Goal: Information Seeking & Learning: Learn about a topic

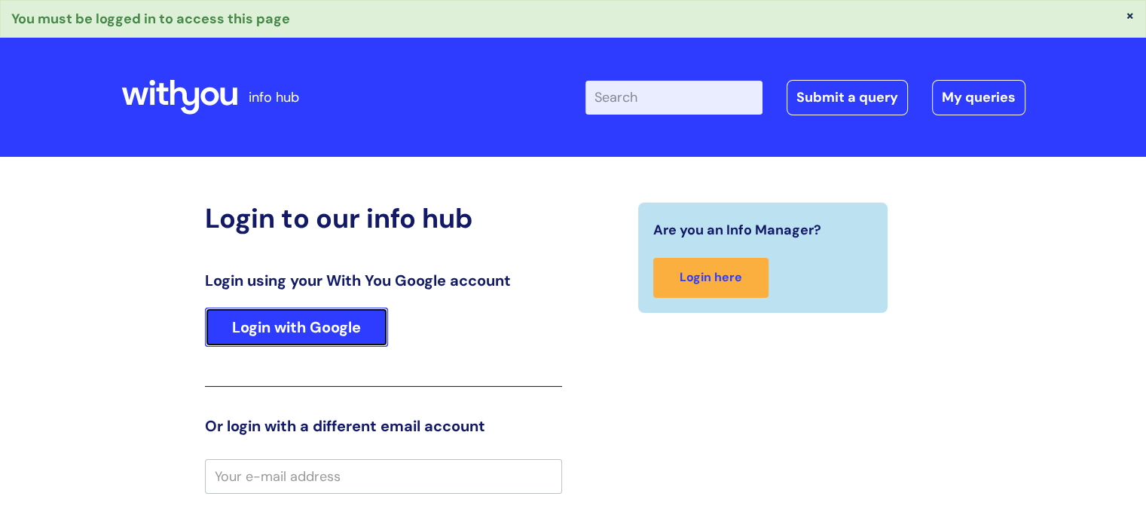
click at [310, 322] on link "Login with Google" at bounding box center [296, 326] width 183 height 39
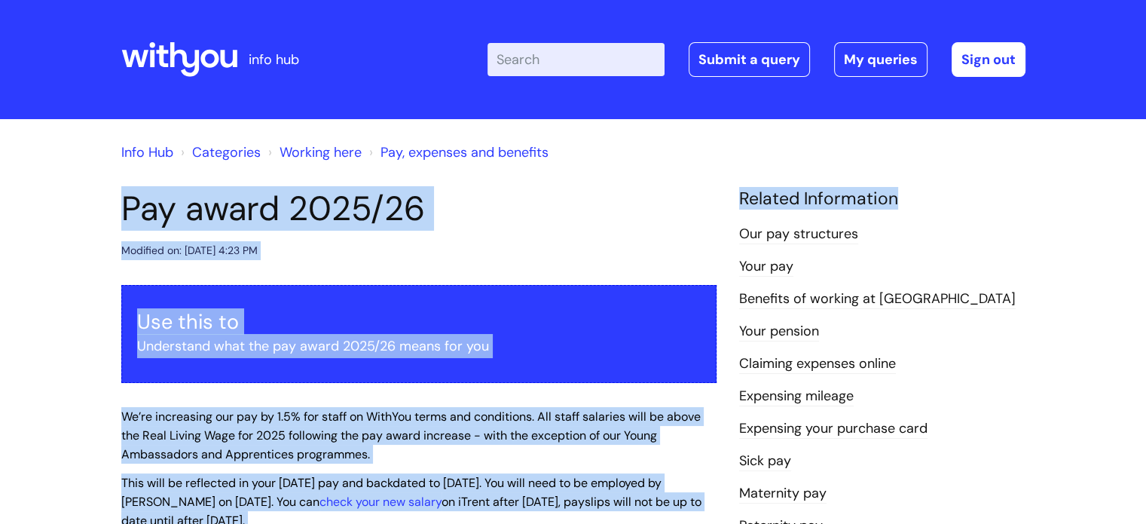
drag, startPoint x: 1143, startPoint y: 180, endPoint x: 1151, endPoint y: 200, distance: 21.3
click at [1145, 200] on html "info hub Enter your search term here... Search Submit a query My queries Welcom…" at bounding box center [573, 262] width 1146 height 524
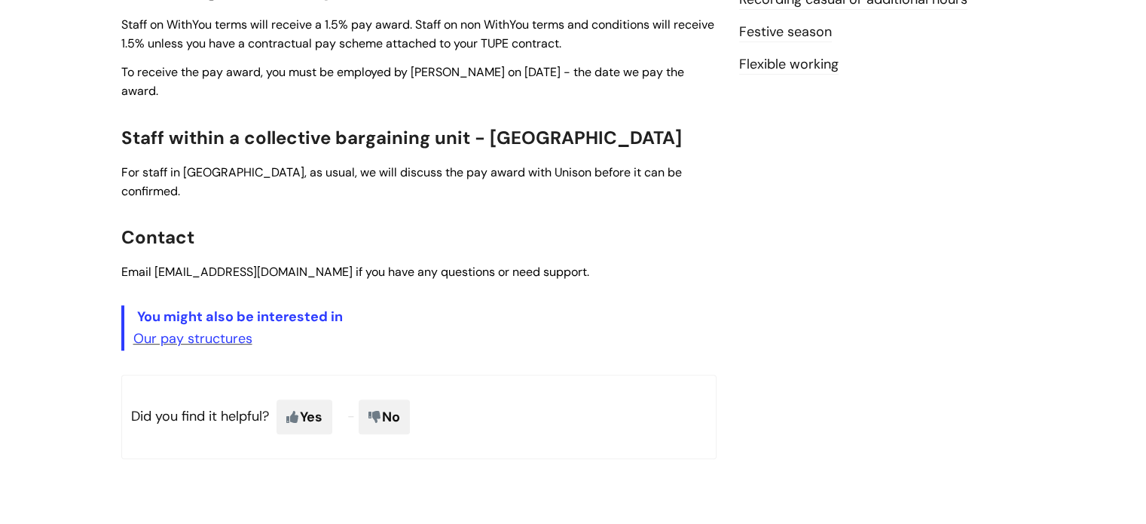
scroll to position [616, 0]
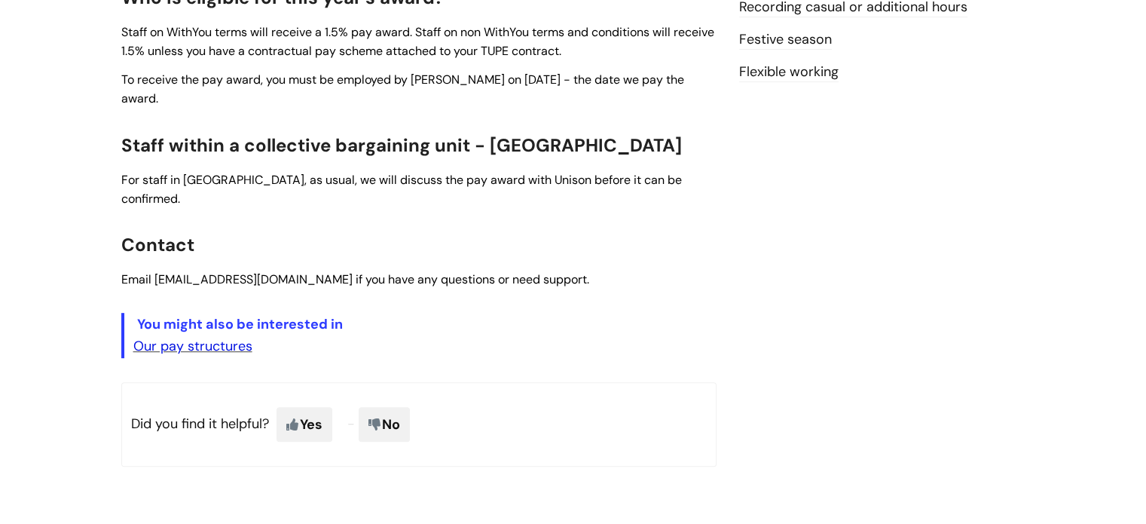
click at [238, 337] on link "Our pay structures" at bounding box center [192, 346] width 119 height 18
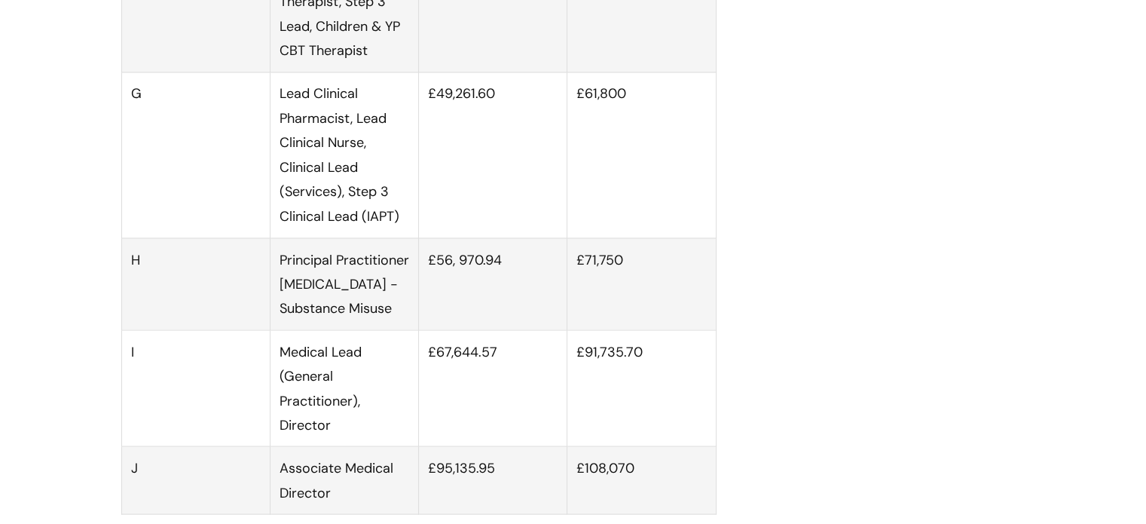
scroll to position [2642, 0]
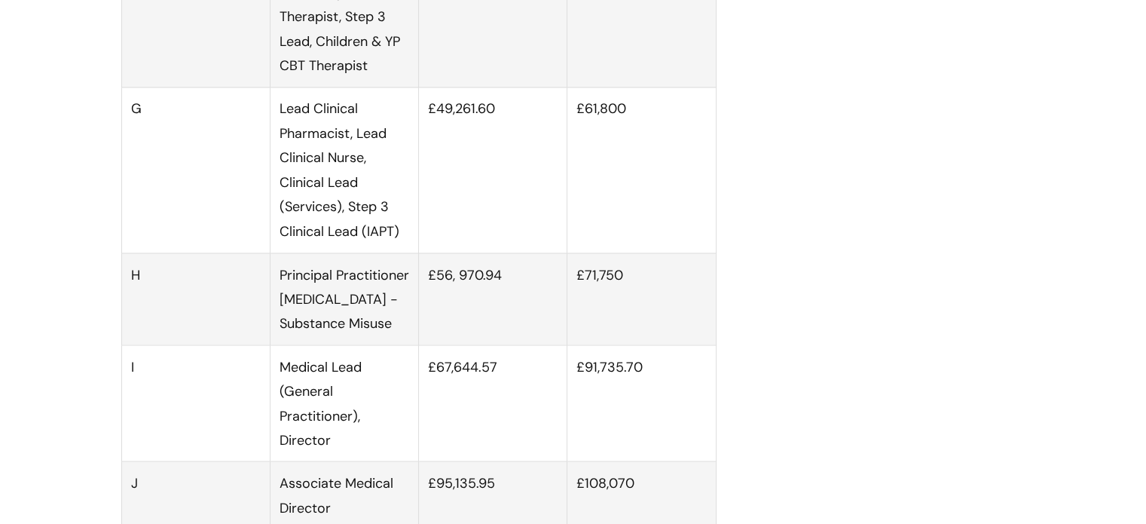
drag, startPoint x: 1142, startPoint y: 240, endPoint x: 1146, endPoint y: 199, distance: 40.8
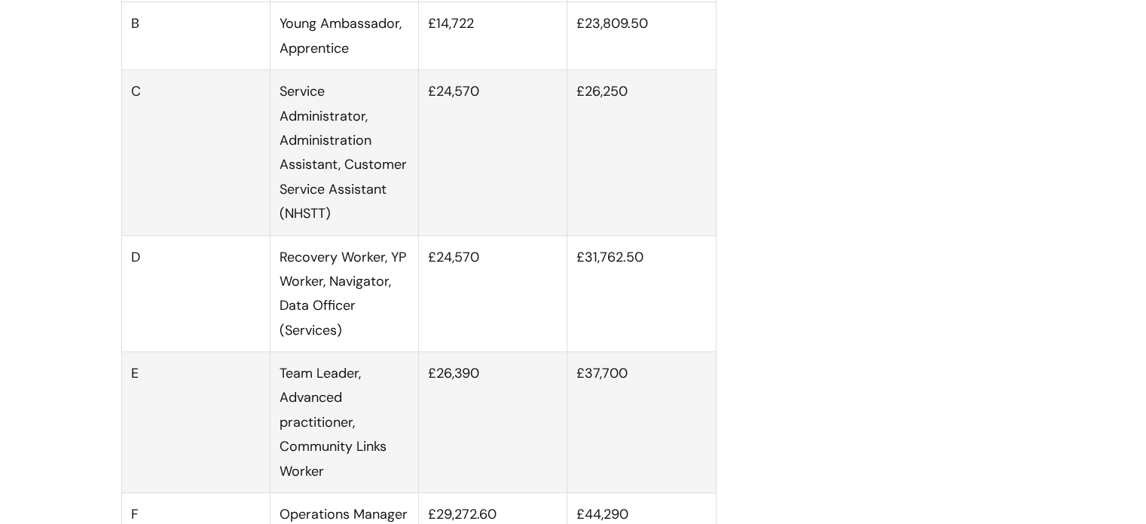
scroll to position [1038, 0]
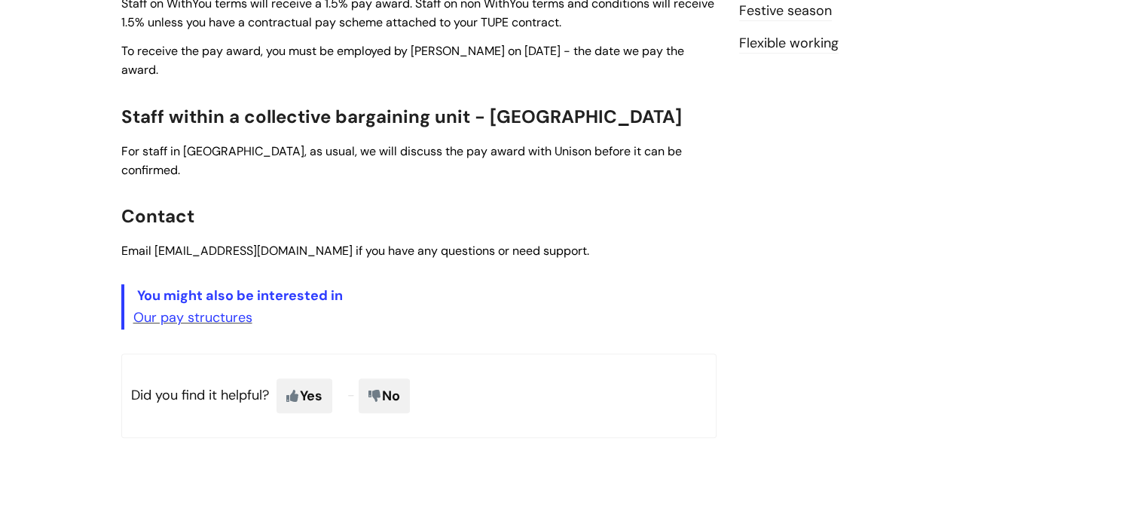
scroll to position [647, 0]
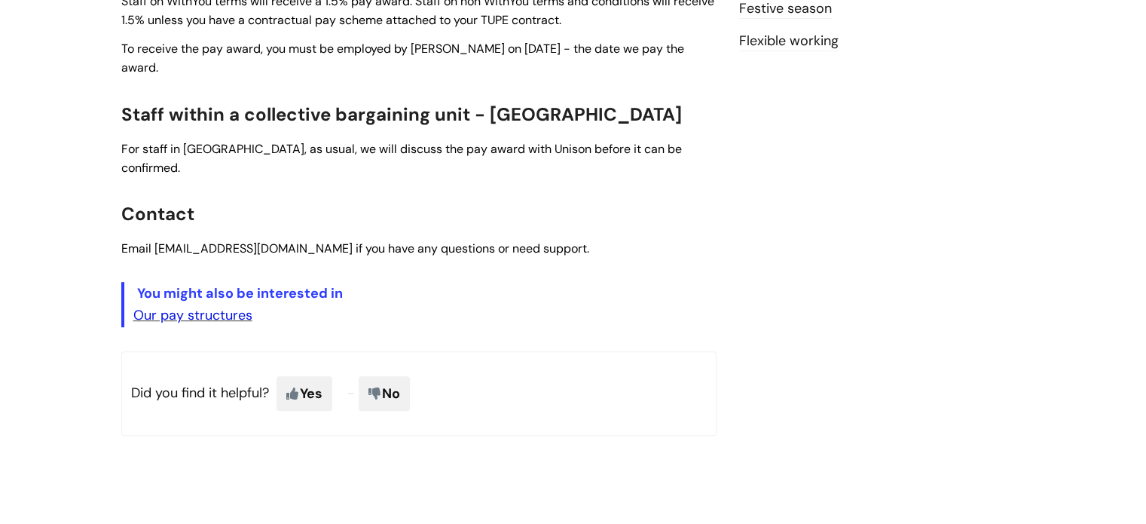
click at [196, 306] on link "Our pay structures" at bounding box center [192, 315] width 119 height 18
